Goal: Task Accomplishment & Management: Use online tool/utility

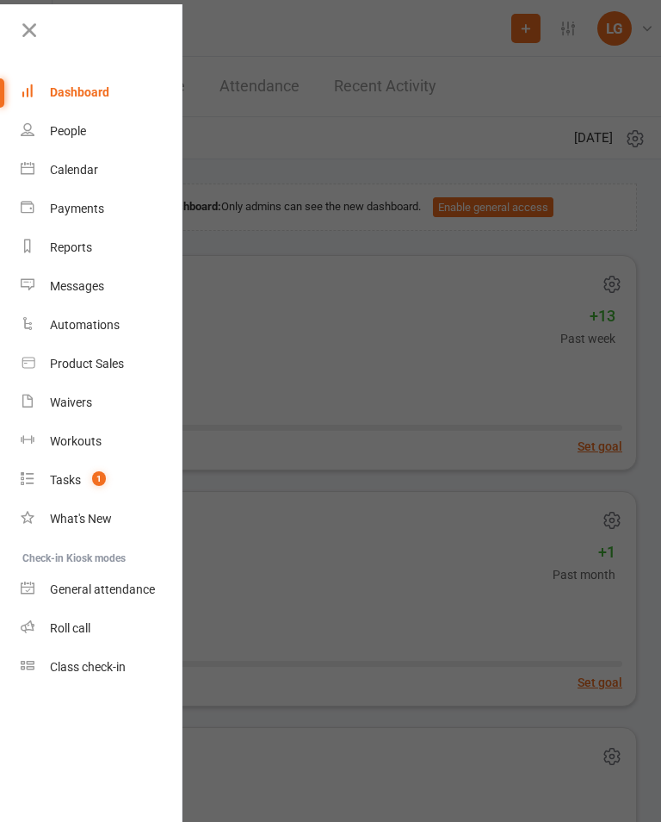
click at [77, 166] on div "Calendar" at bounding box center [74, 170] width 48 height 14
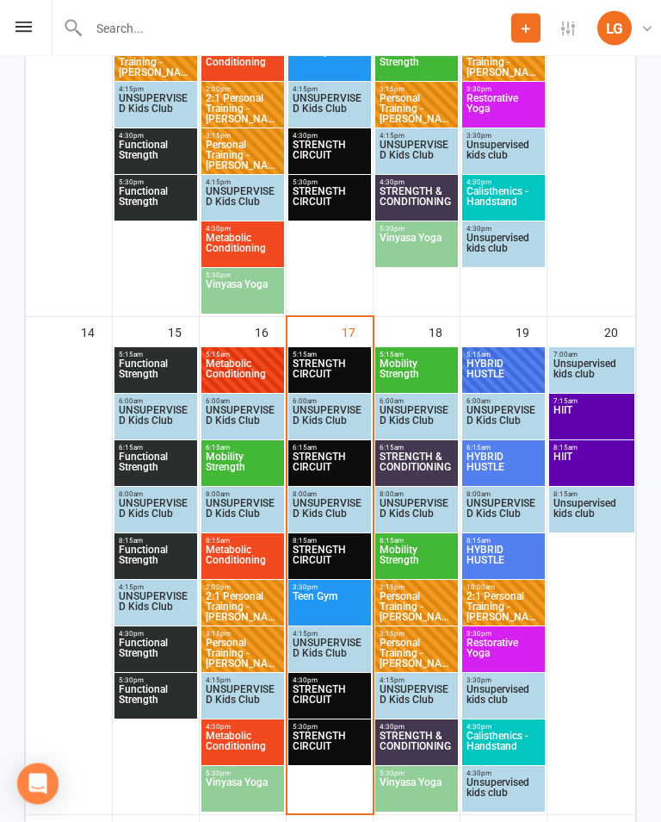
scroll to position [1221, 0]
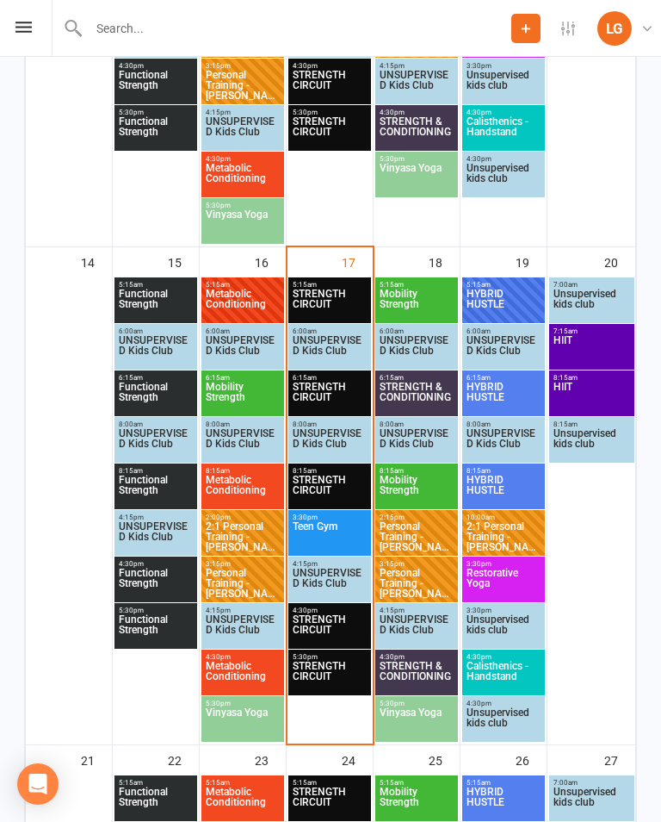
click at [328, 304] on span "STRENGTH CIRCUIT" at bounding box center [330, 304] width 76 height 31
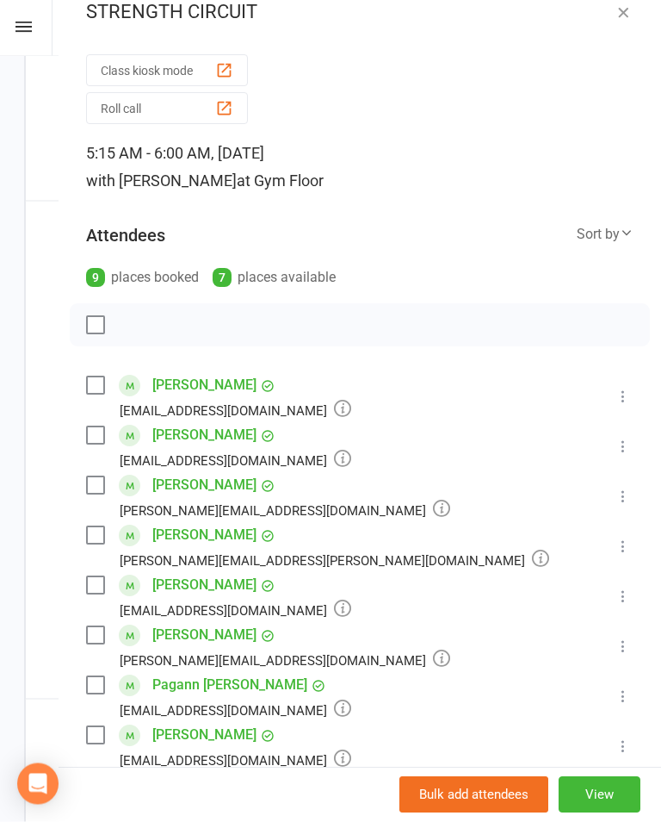
scroll to position [3, 0]
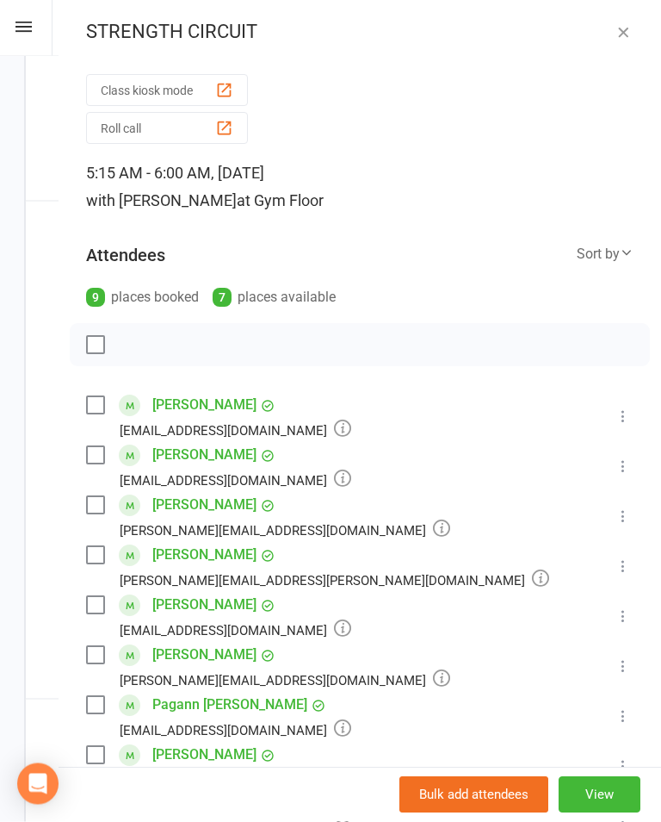
click at [630, 40] on icon "button" at bounding box center [623, 32] width 17 height 17
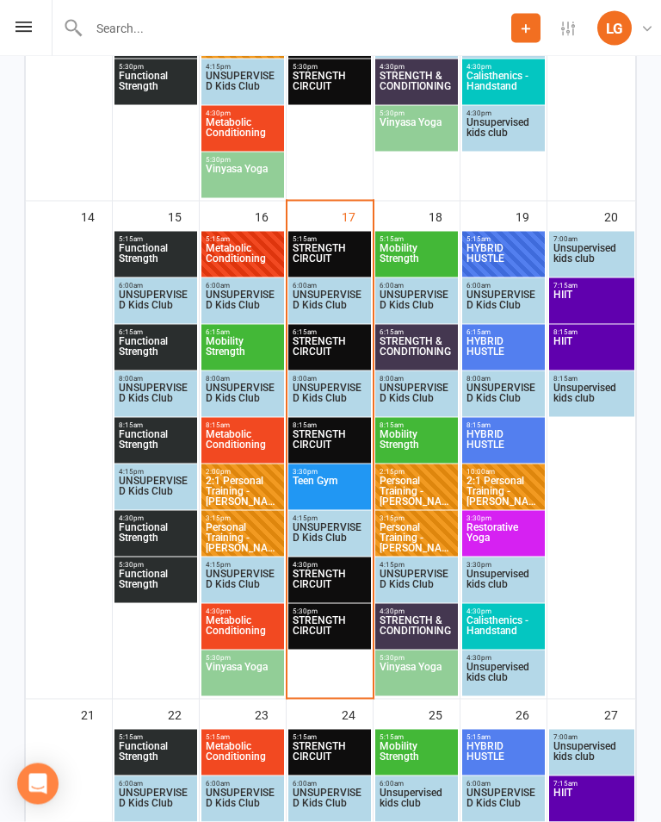
scroll to position [1268, 0]
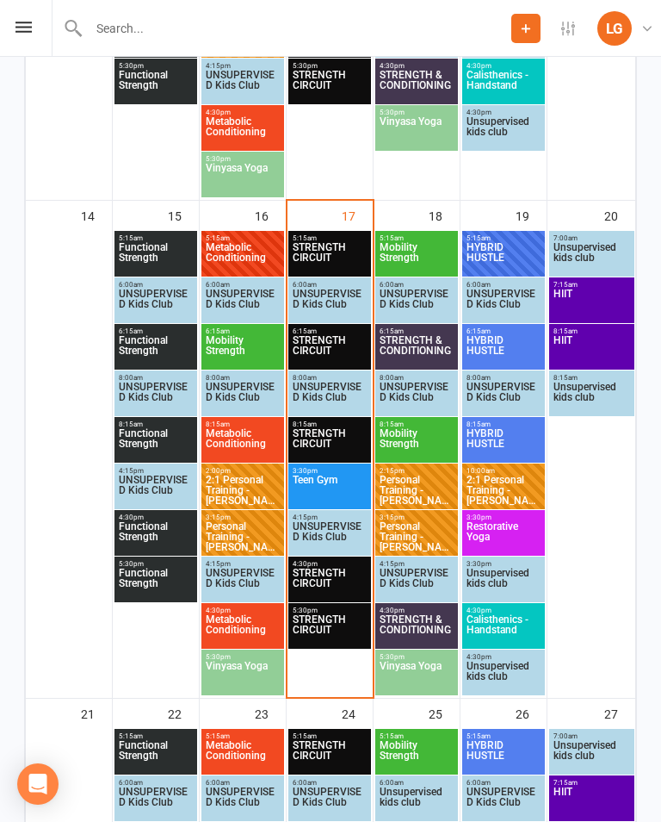
click at [334, 433] on span "STRENGTH CIRCUIT" at bounding box center [330, 443] width 76 height 31
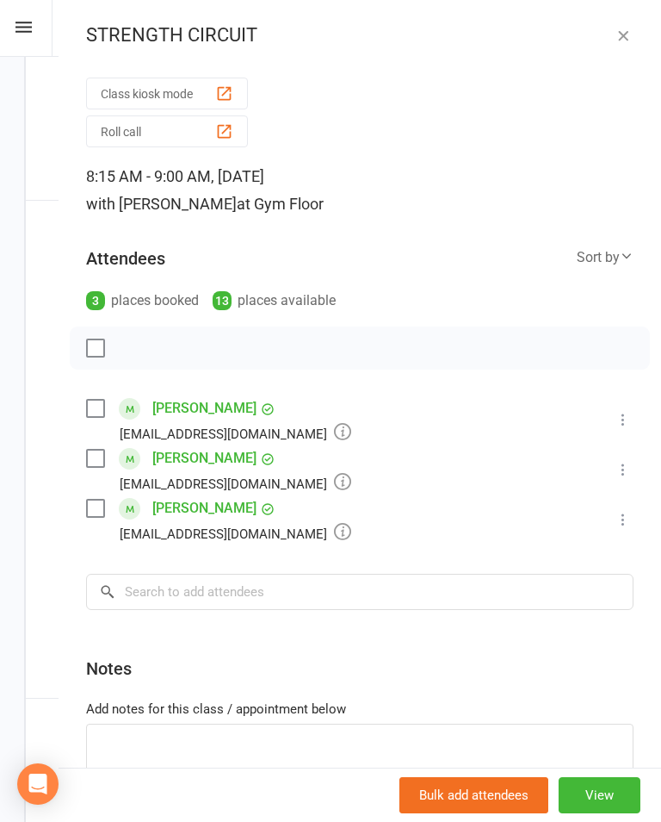
scroll to position [16, 0]
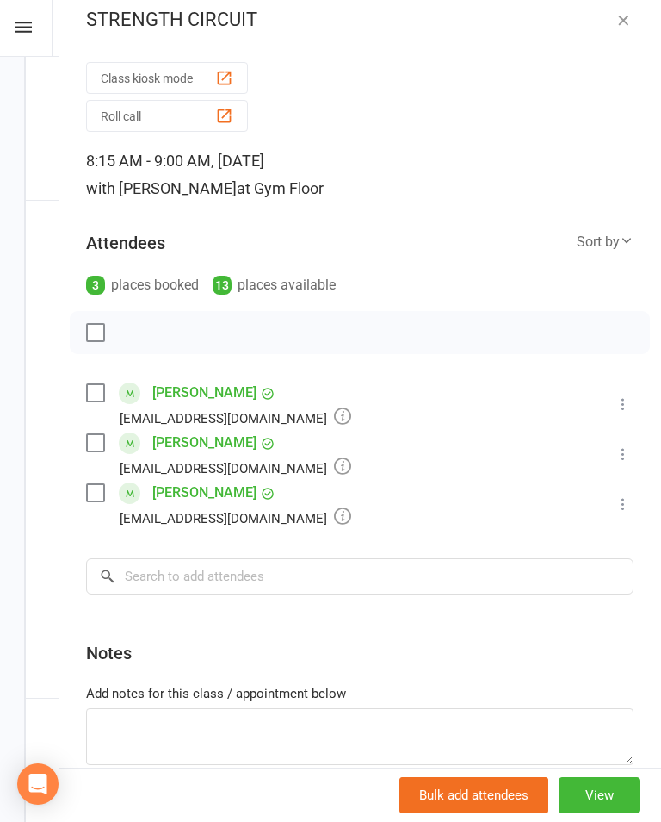
click at [621, 13] on icon "button" at bounding box center [623, 19] width 17 height 17
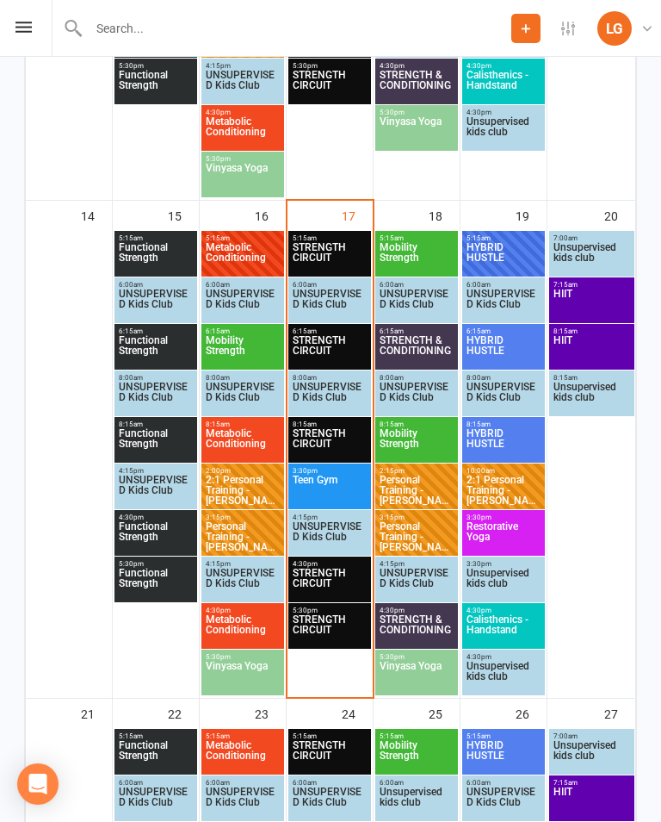
click at [323, 245] on span "STRENGTH CIRCUIT" at bounding box center [330, 257] width 76 height 31
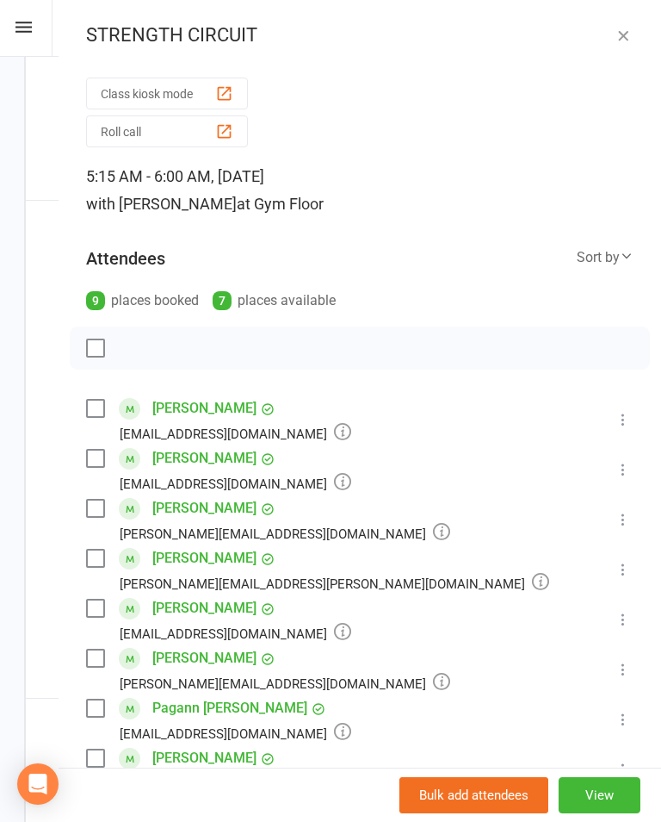
click at [136, 93] on button "Class kiosk mode" at bounding box center [167, 94] width 162 height 32
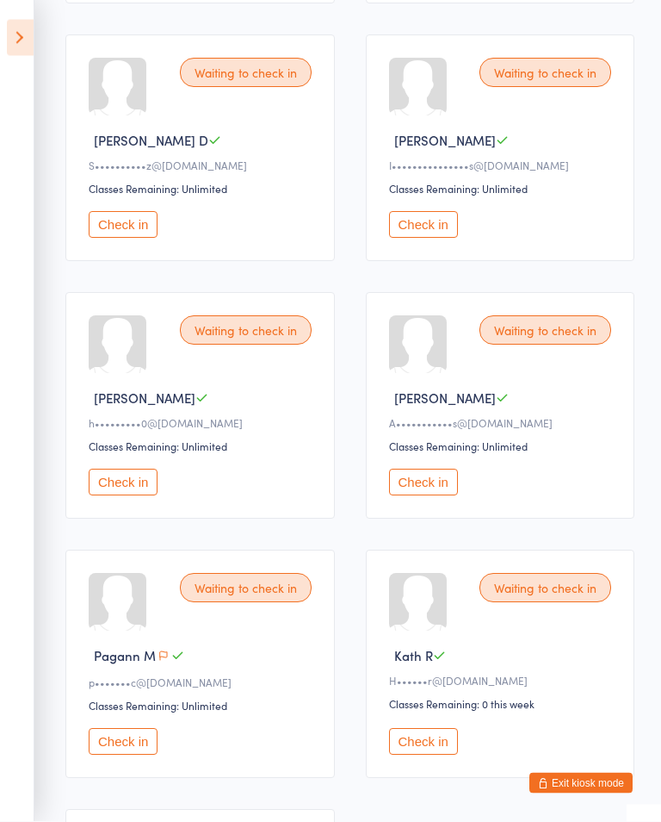
scroll to position [508, 0]
click at [109, 490] on button "Check in" at bounding box center [123, 482] width 69 height 27
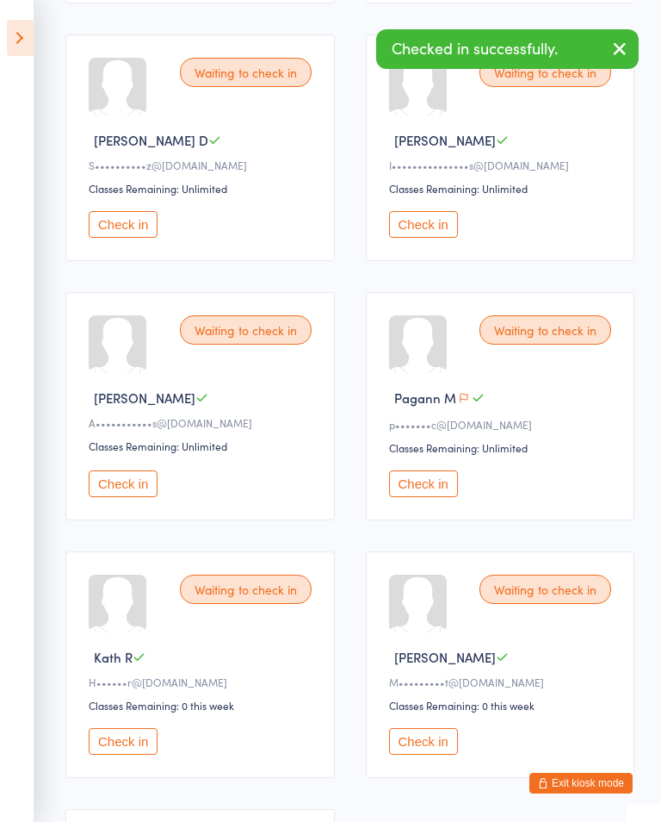
click at [429, 754] on button "Check in" at bounding box center [423, 741] width 69 height 27
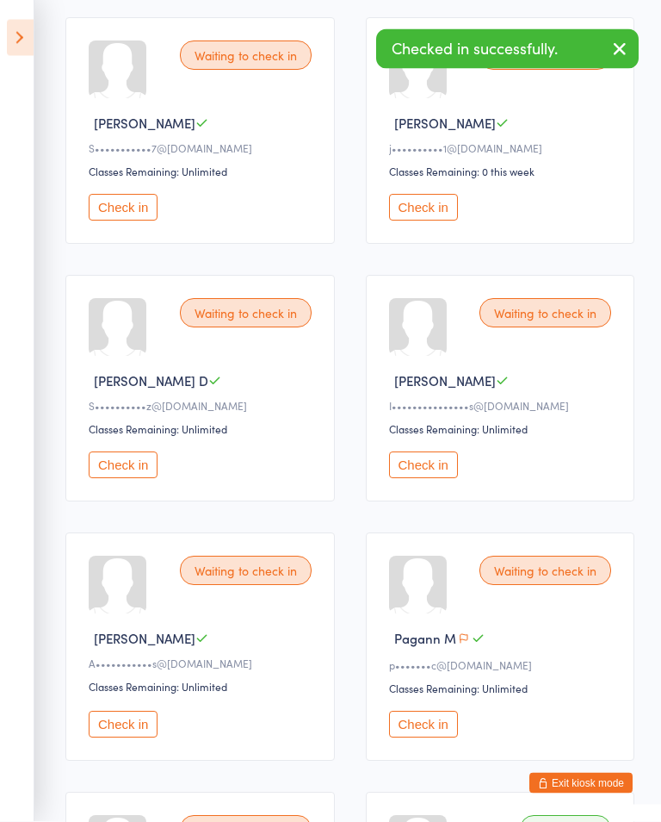
scroll to position [202, 0]
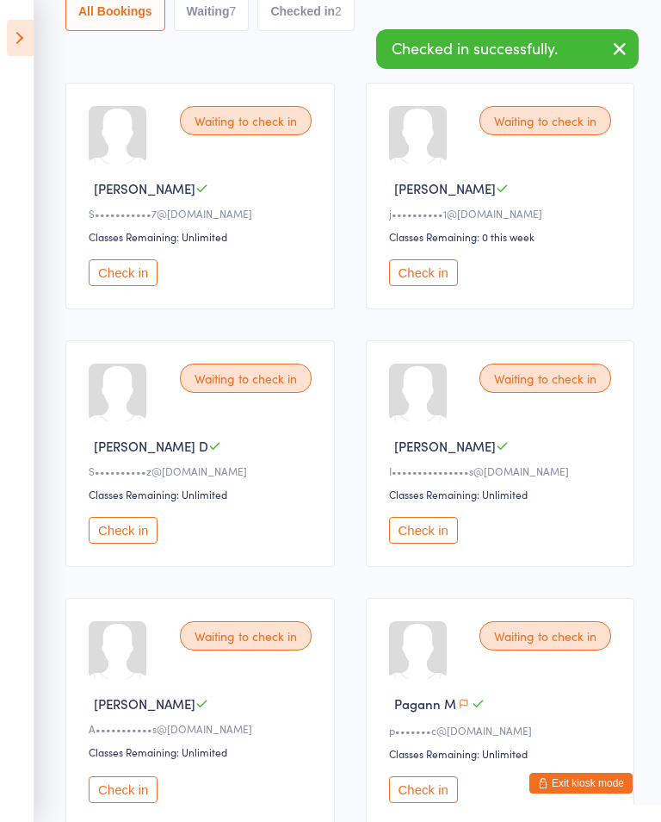
click at [425, 543] on button "Check in" at bounding box center [423, 530] width 69 height 27
click at [449, 278] on button "Check in" at bounding box center [423, 272] width 69 height 27
click at [129, 273] on button "Check in" at bounding box center [123, 272] width 69 height 27
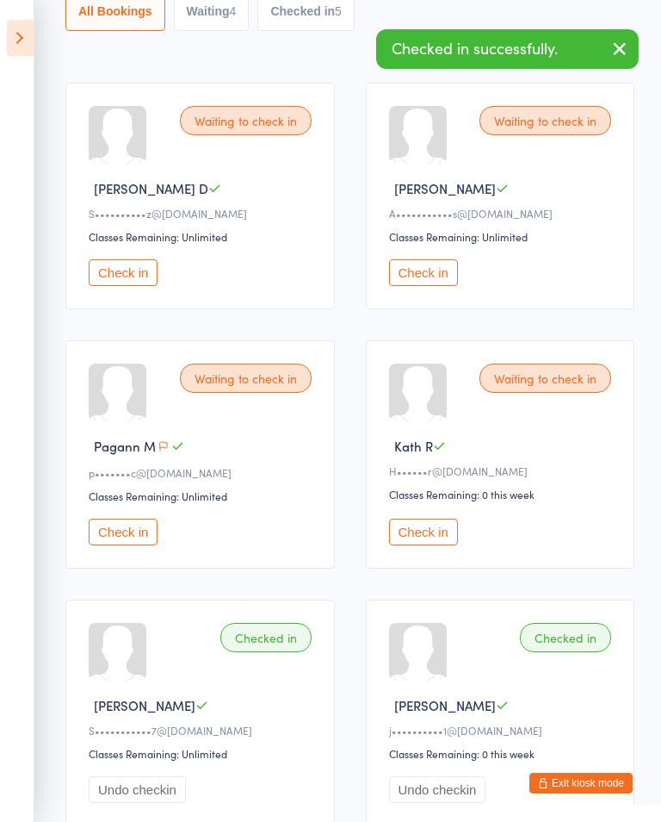
click at [432, 281] on button "Check in" at bounding box center [423, 272] width 69 height 27
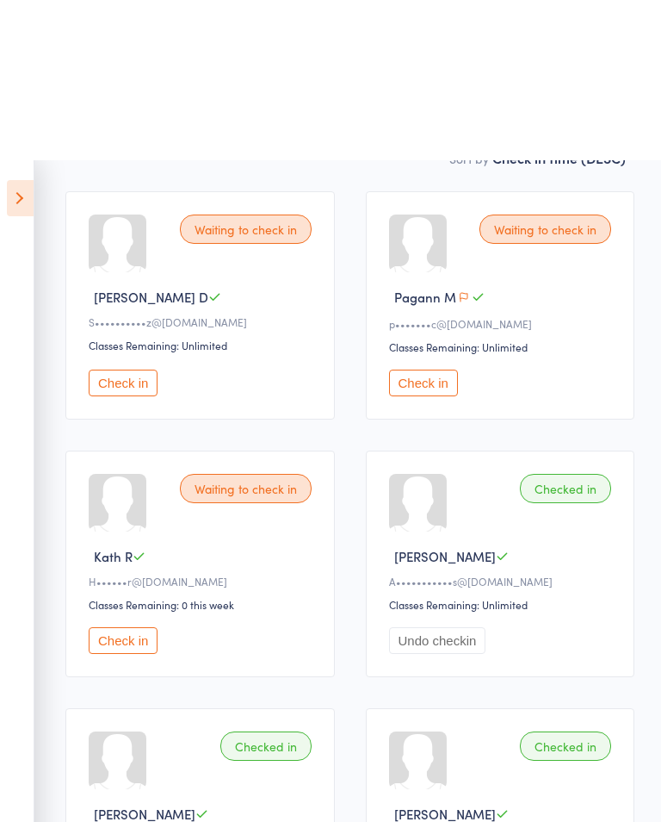
scroll to position [0, 0]
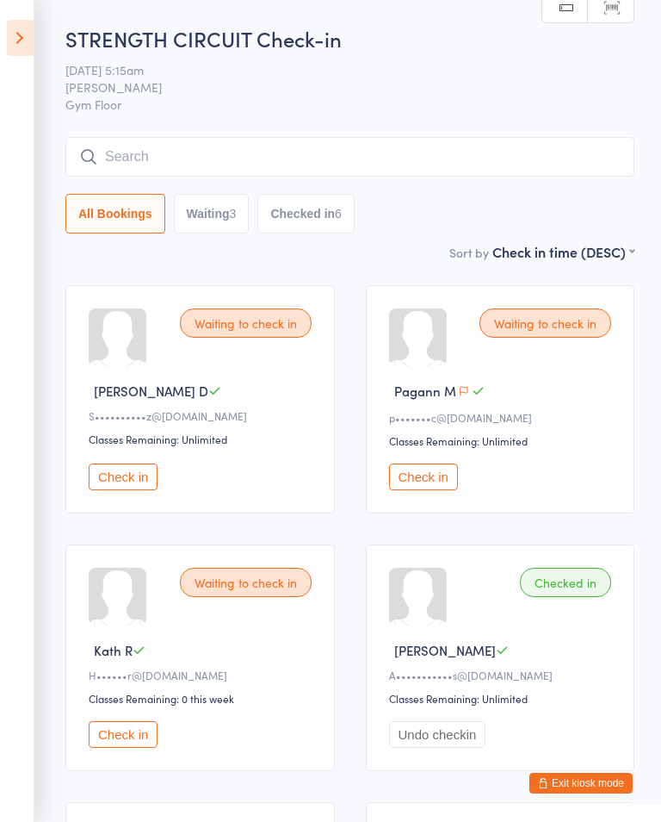
click at [133, 737] on button "Check in" at bounding box center [123, 734] width 69 height 27
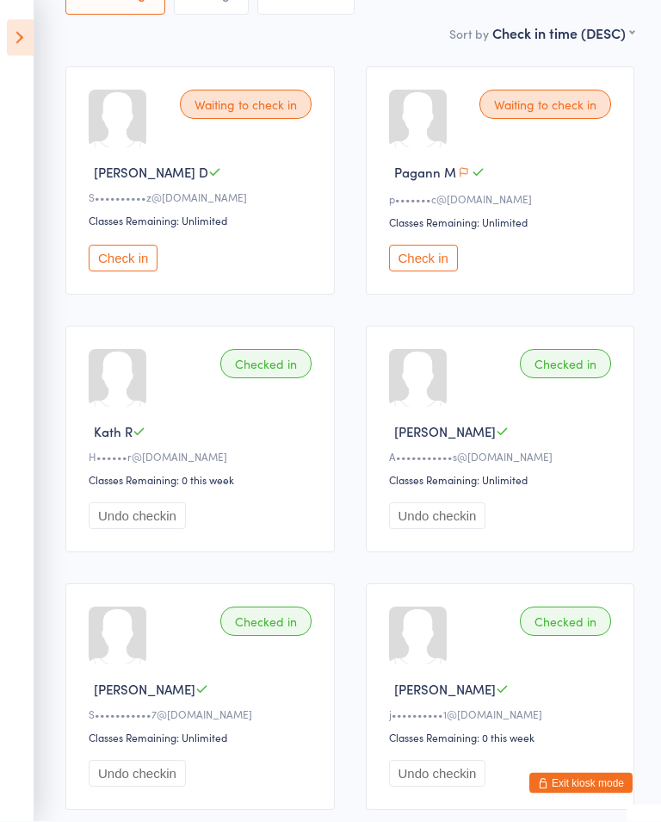
scroll to position [219, 0]
click at [435, 252] on button "Check in" at bounding box center [423, 258] width 69 height 27
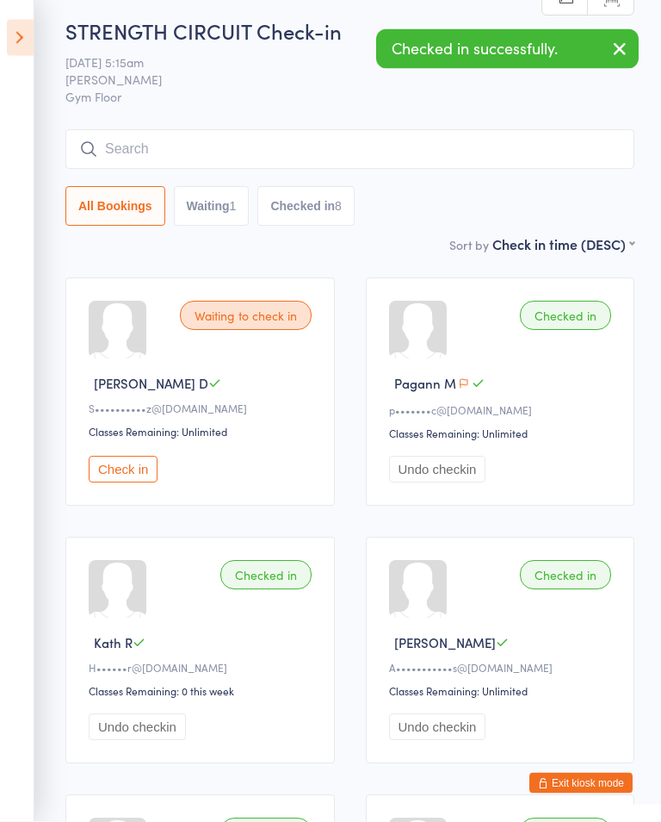
scroll to position [0, 0]
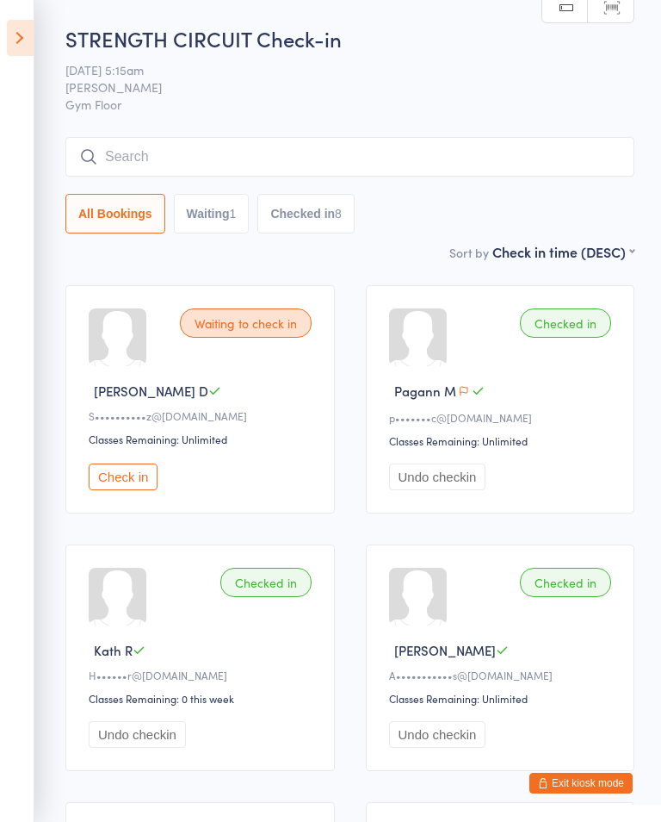
click at [291, 338] on div "Waiting to check in" at bounding box center [246, 322] width 132 height 29
click at [276, 315] on div "Waiting to check in" at bounding box center [246, 322] width 132 height 29
click at [263, 338] on div "Waiting to check in" at bounding box center [246, 322] width 132 height 29
click at [248, 338] on div "Waiting to check in" at bounding box center [246, 322] width 132 height 29
click at [141, 481] on button "Check in" at bounding box center [123, 476] width 69 height 27
